Goal: Check status

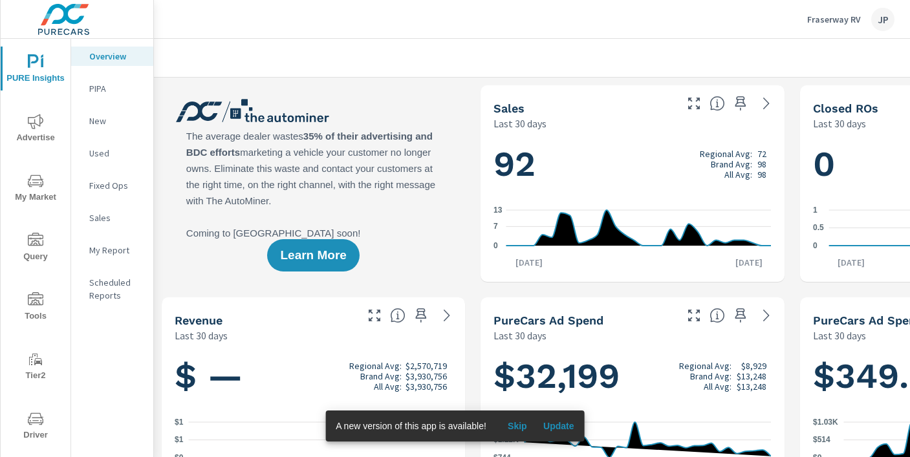
scroll to position [1, 0]
